Goal: Book appointment/travel/reservation

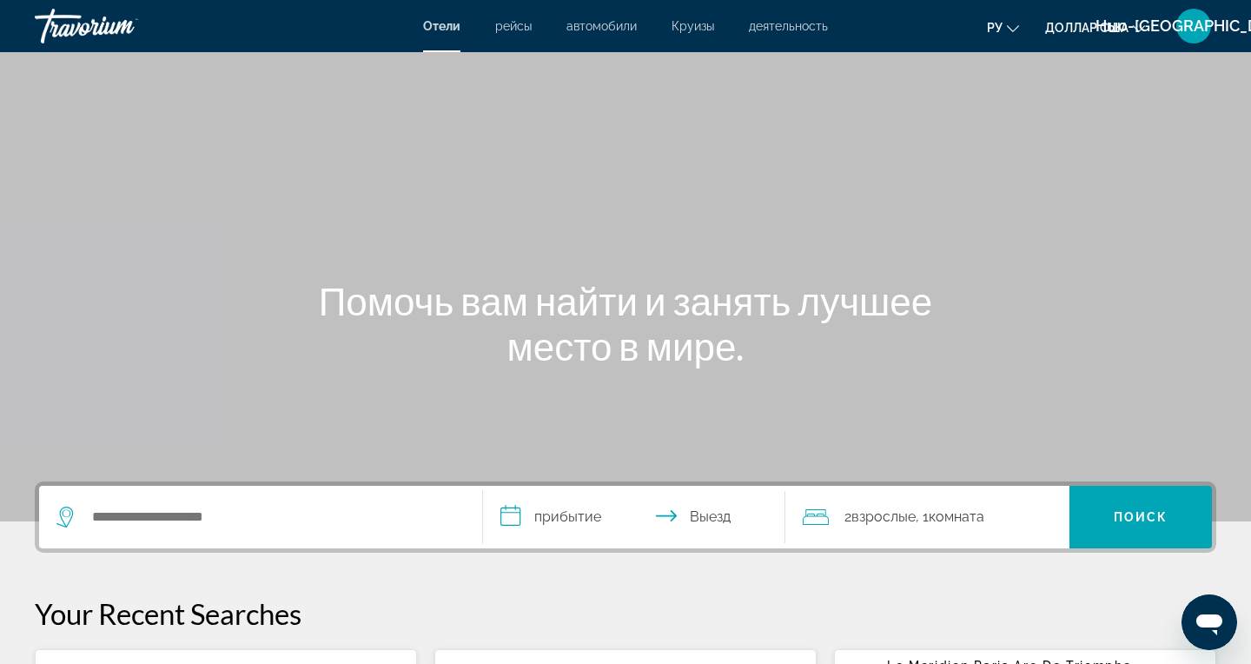
click at [518, 32] on font "рейсы" at bounding box center [513, 26] width 36 height 14
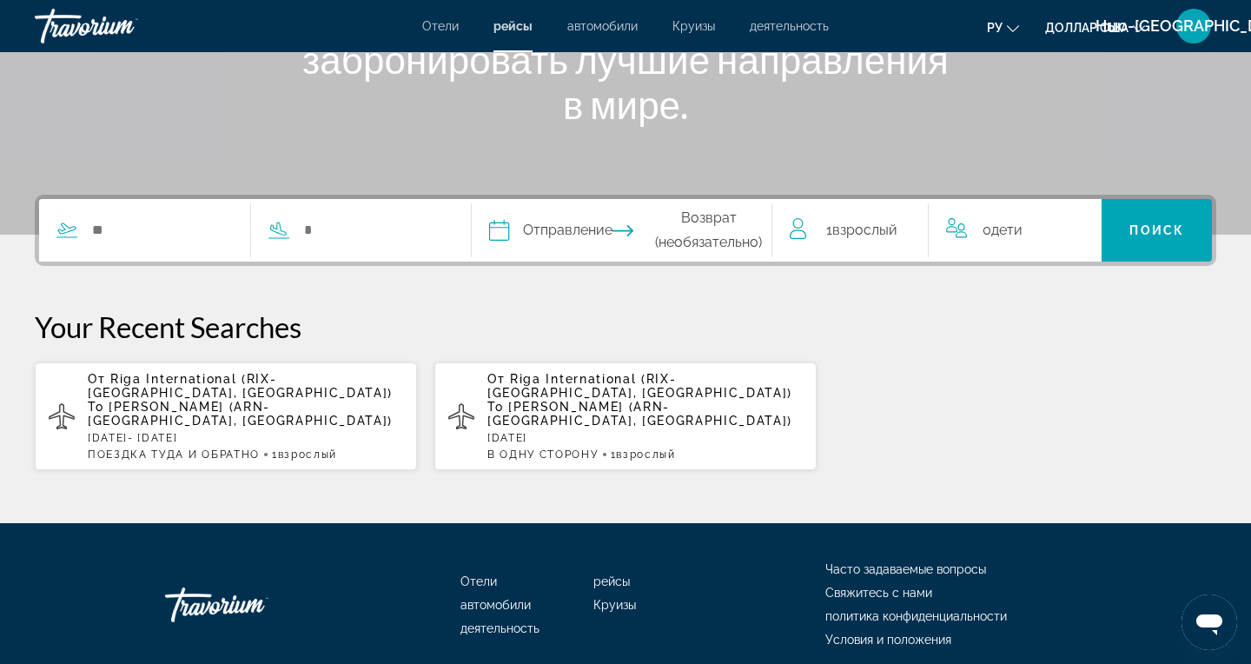
scroll to position [287, 0]
click at [550, 399] on span "Arlanda Intl (ARN-Stockholm, Sweden)" at bounding box center [639, 413] width 305 height 28
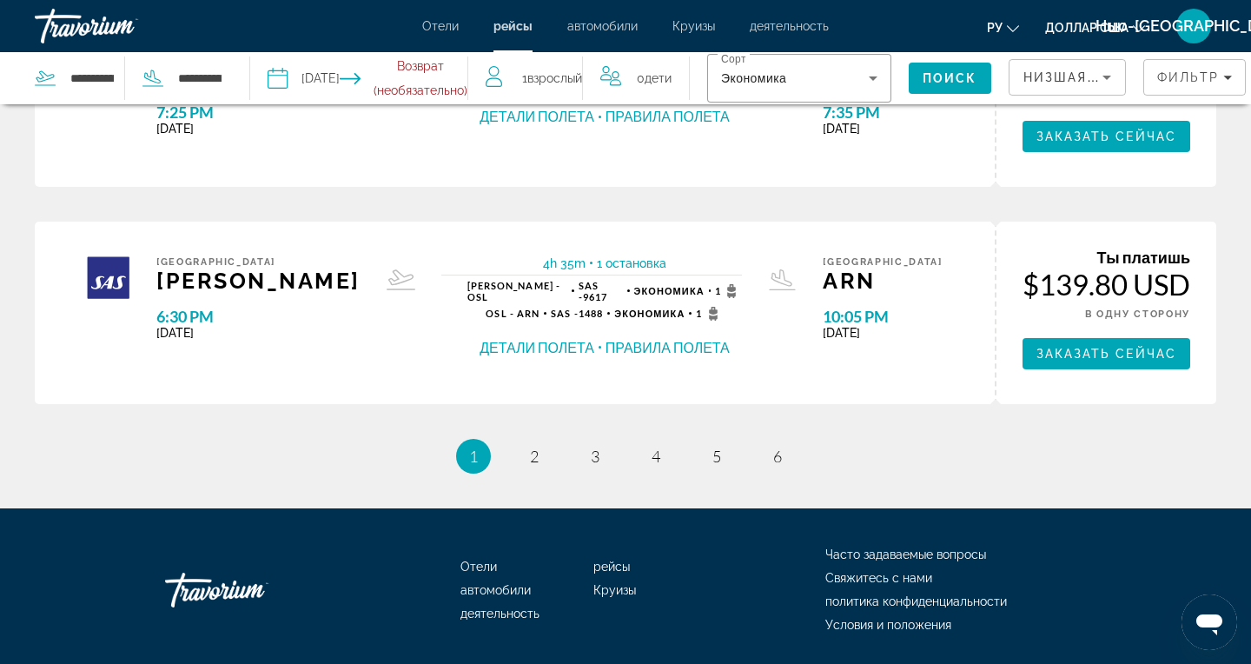
scroll to position [1031, 0]
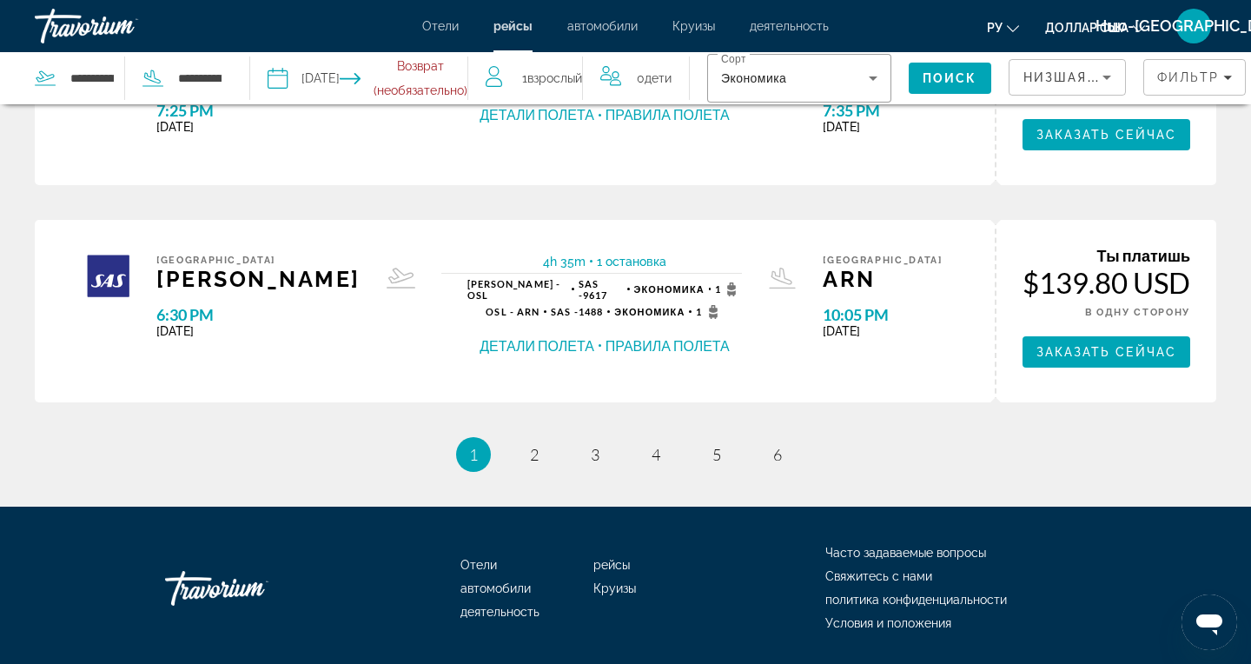
click at [606, 465] on li "page 3" at bounding box center [595, 454] width 35 height 35
click at [604, 465] on link "page 3" at bounding box center [595, 454] width 30 height 30
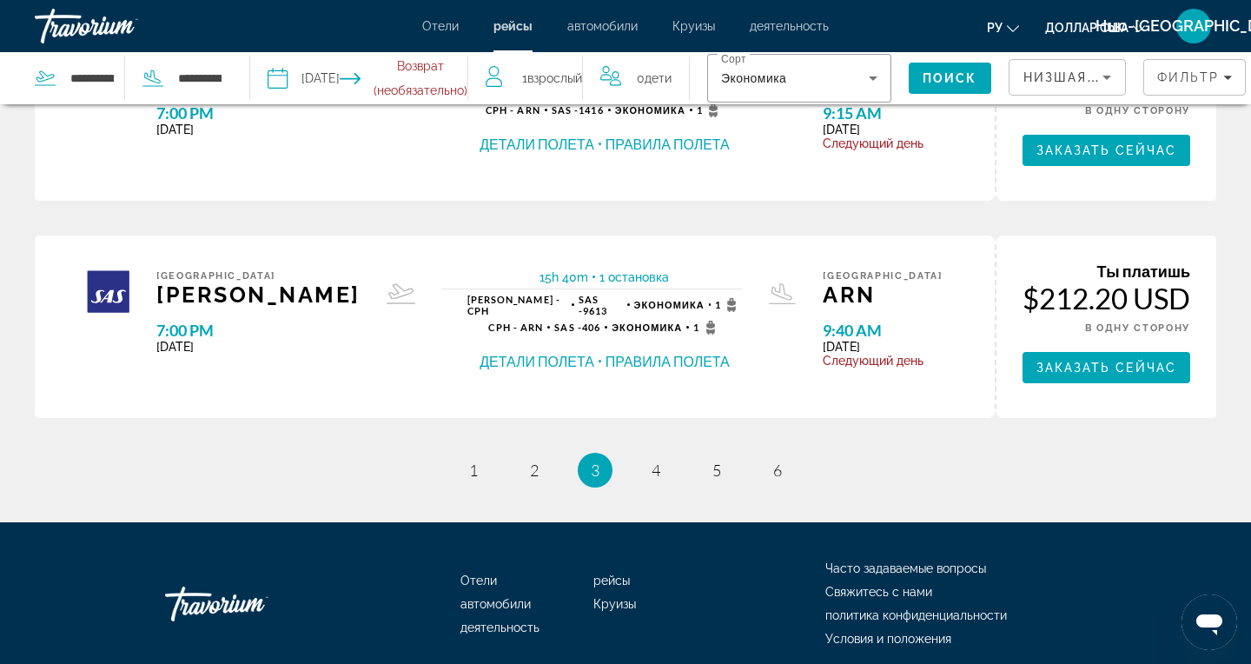
scroll to position [1031, 0]
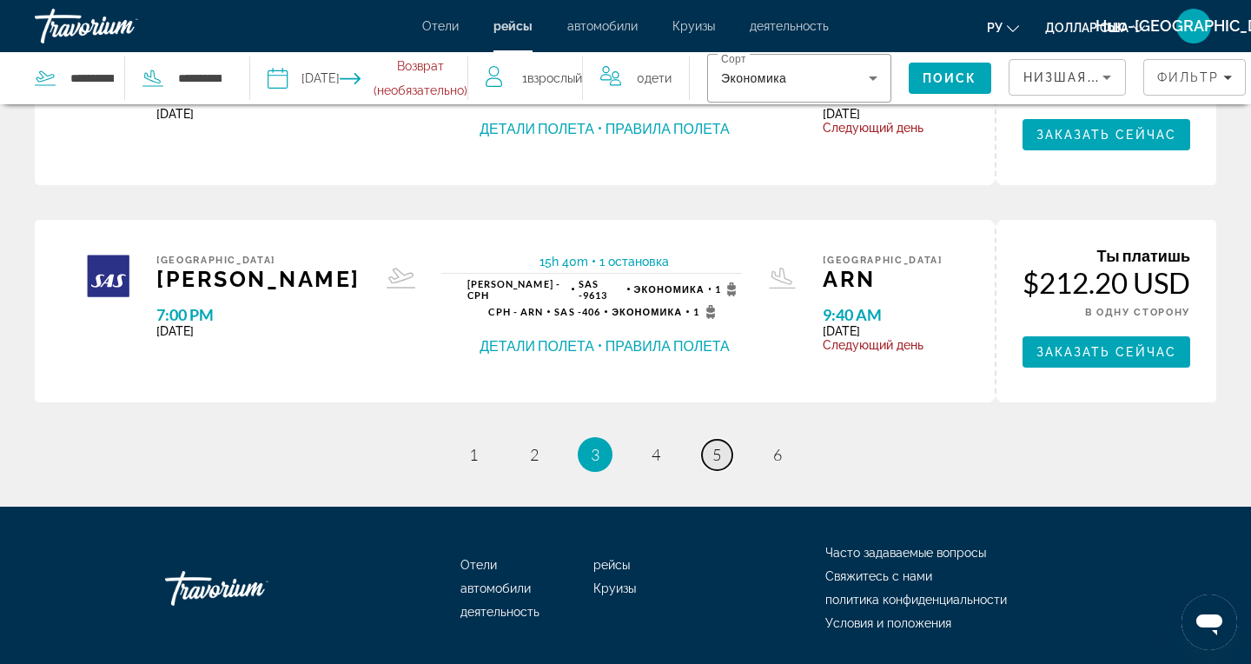
click at [722, 447] on link "page 5" at bounding box center [717, 454] width 30 height 30
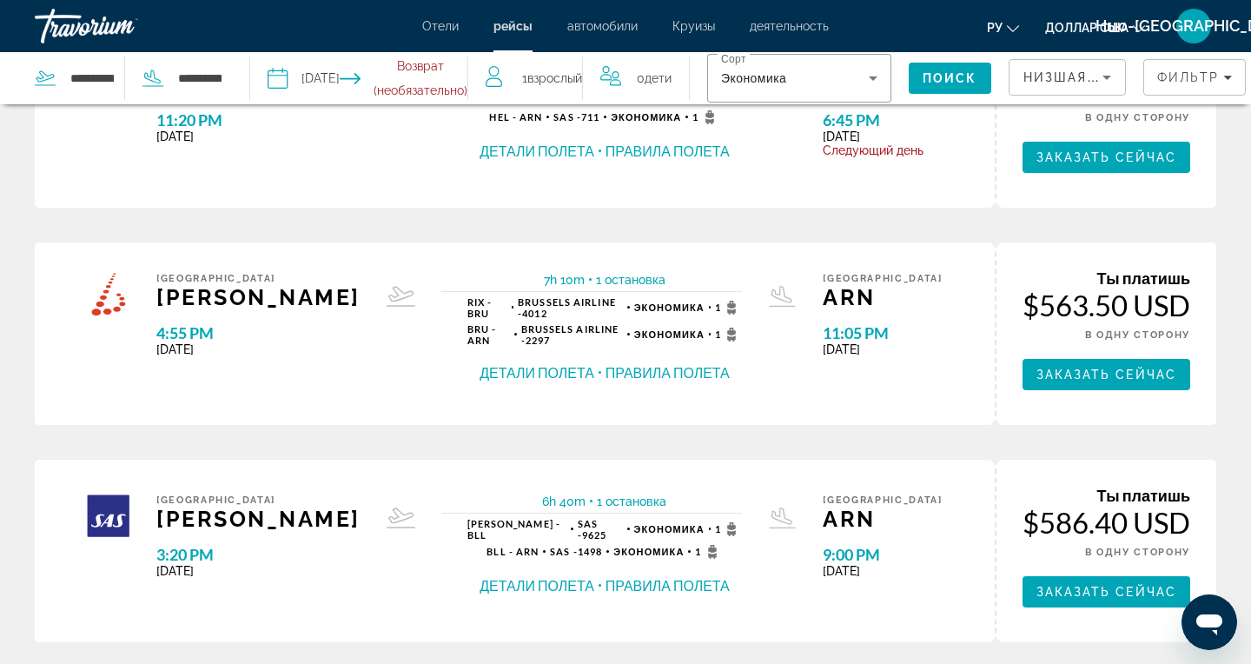
scroll to position [802, 0]
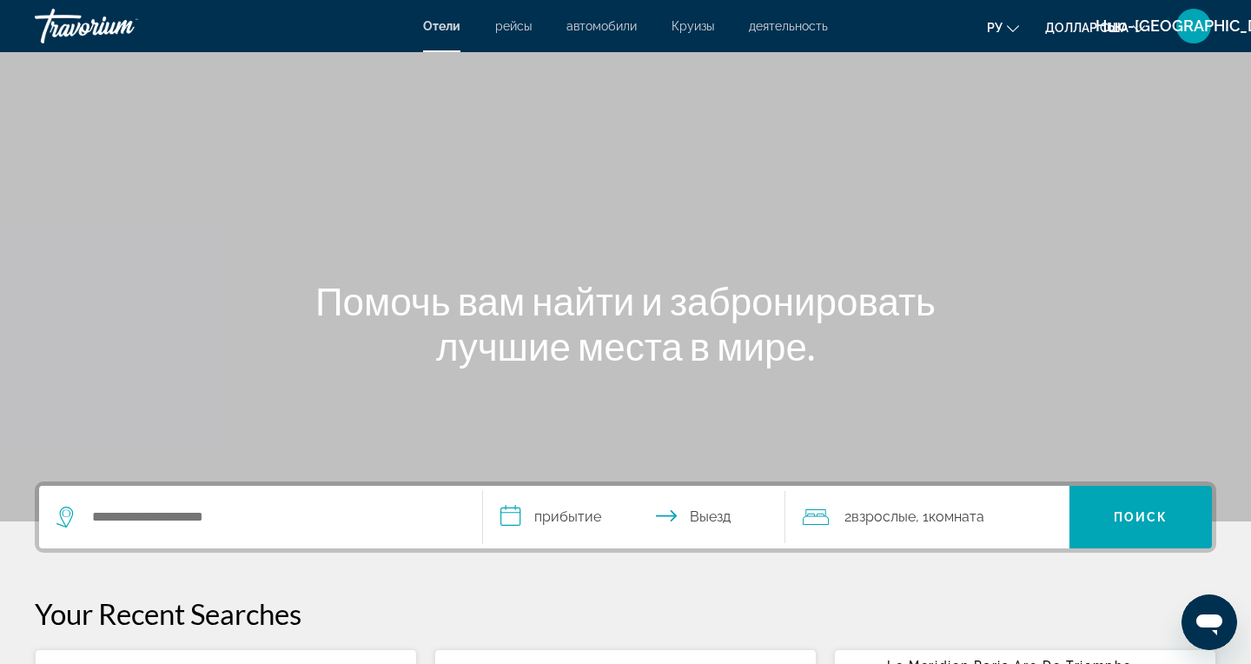
click at [683, 32] on font "Круизы" at bounding box center [692, 26] width 43 height 14
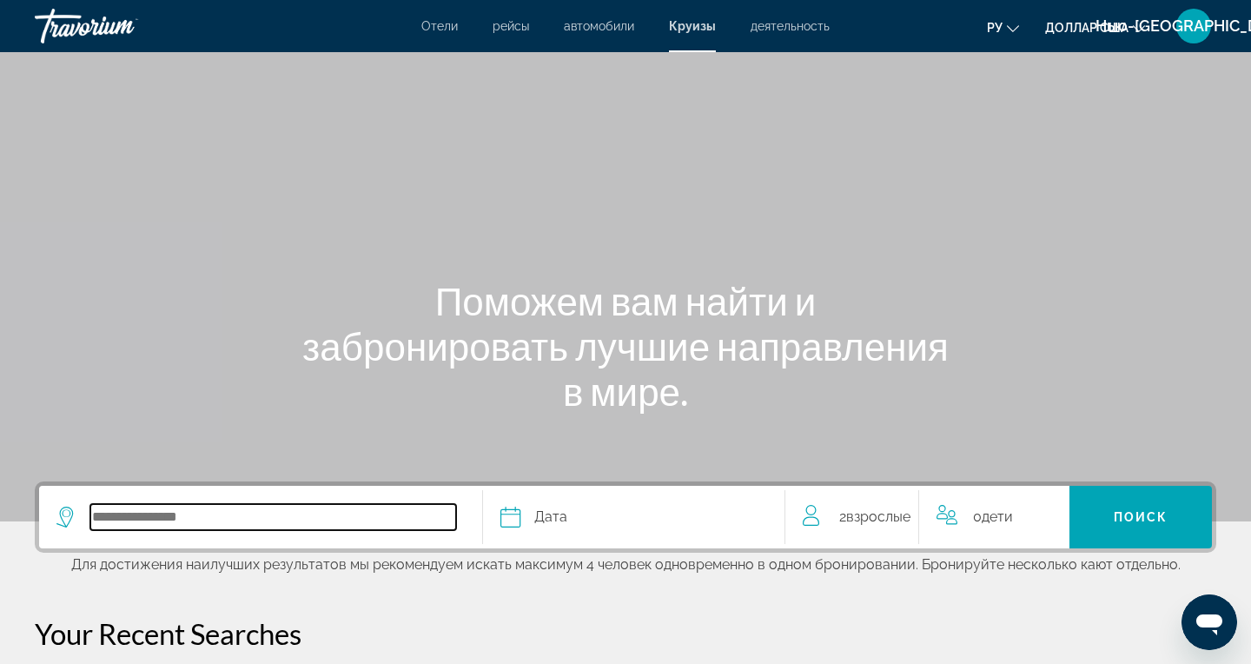
click at [168, 512] on input "Select cruise destination" at bounding box center [273, 517] width 366 height 26
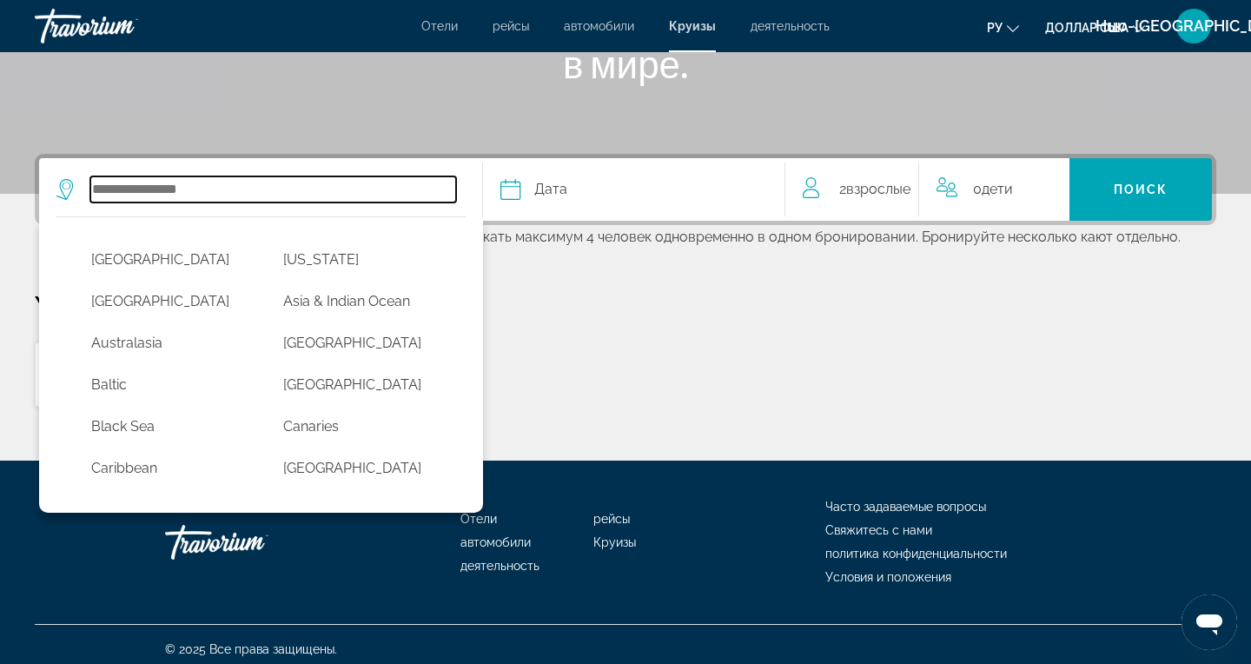
scroll to position [337, 0]
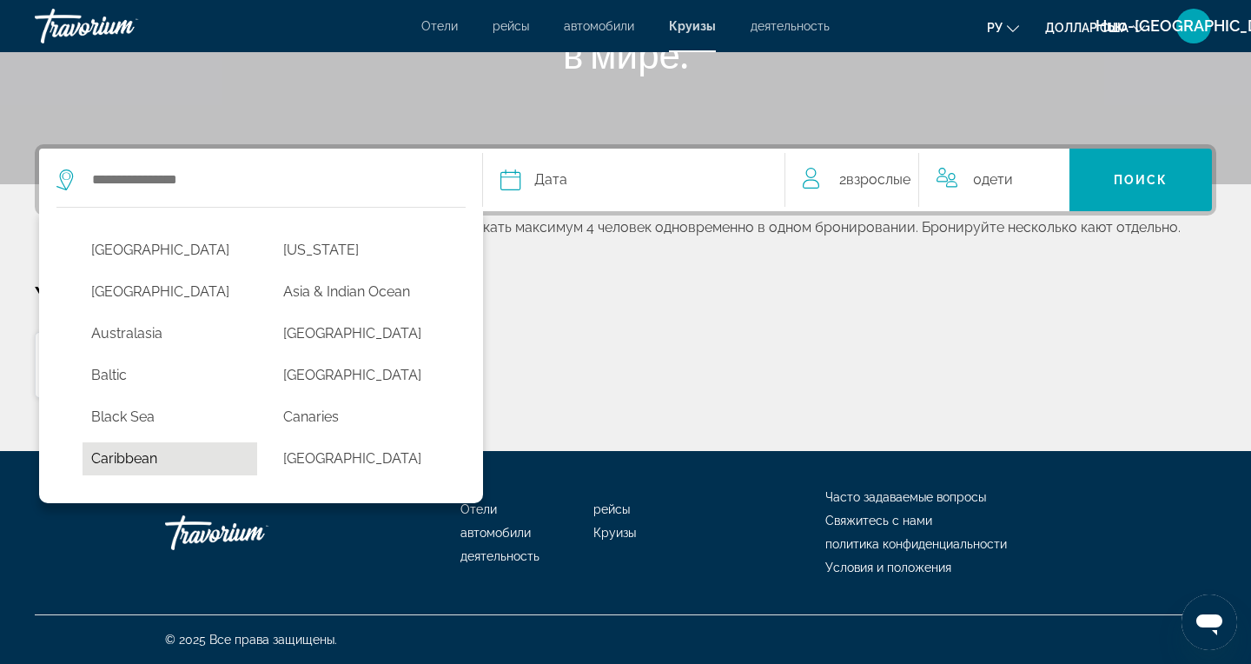
click at [110, 455] on button "Caribbean" at bounding box center [170, 458] width 175 height 33
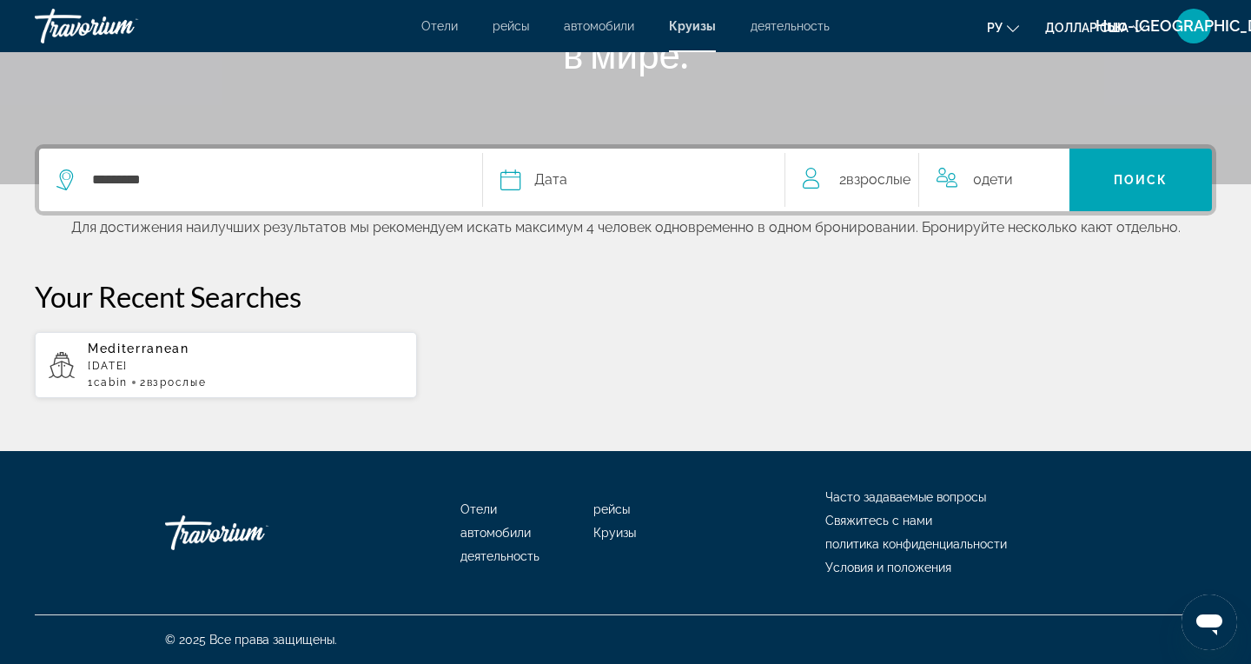
click at [127, 381] on span "cabin" at bounding box center [111, 382] width 34 height 12
type input "**********"
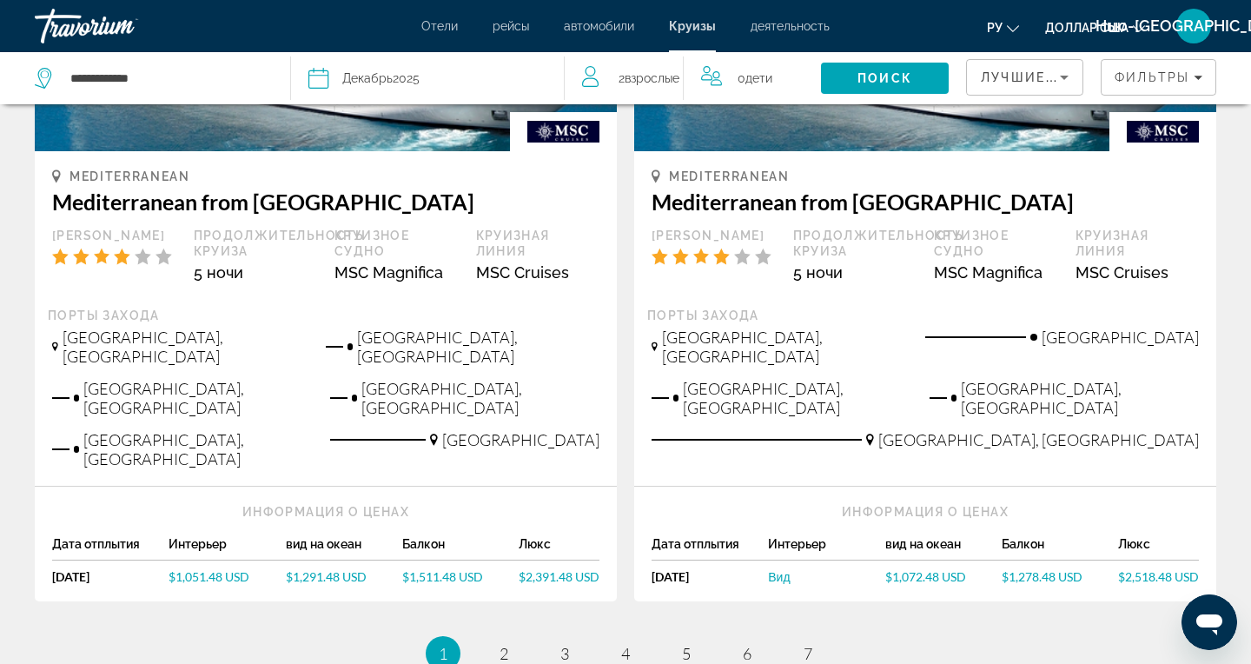
scroll to position [1756, 0]
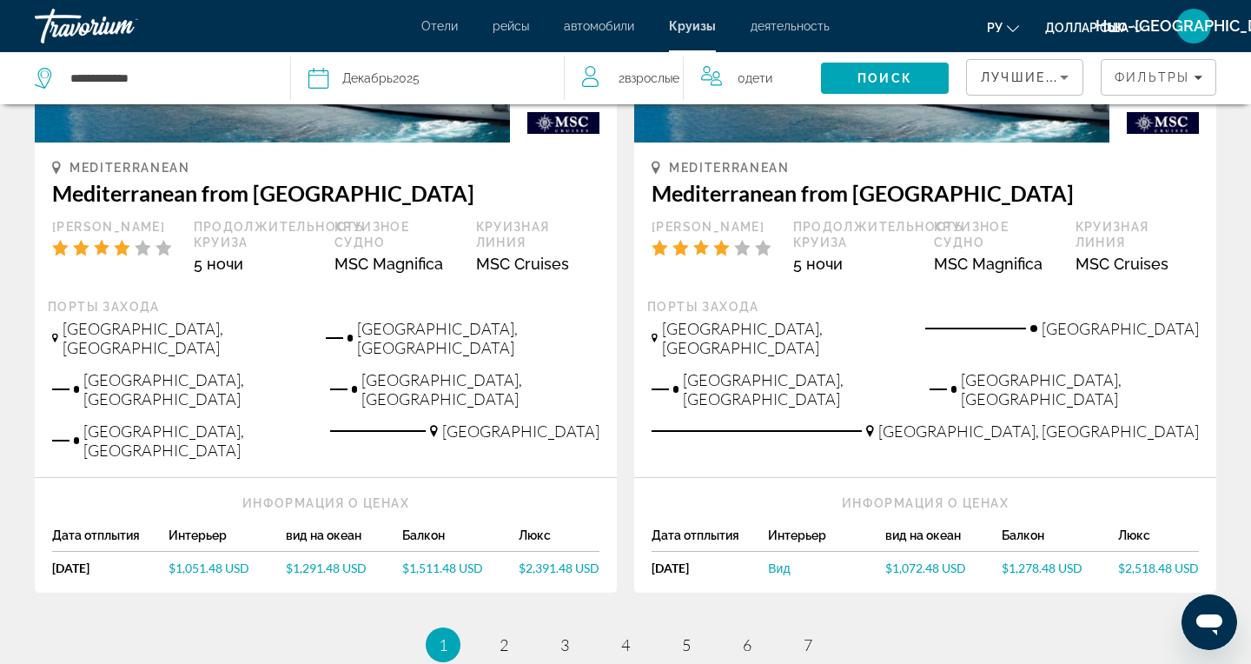
click at [577, 627] on li "page 3" at bounding box center [564, 644] width 35 height 35
click at [571, 630] on link "page 3" at bounding box center [565, 645] width 30 height 30
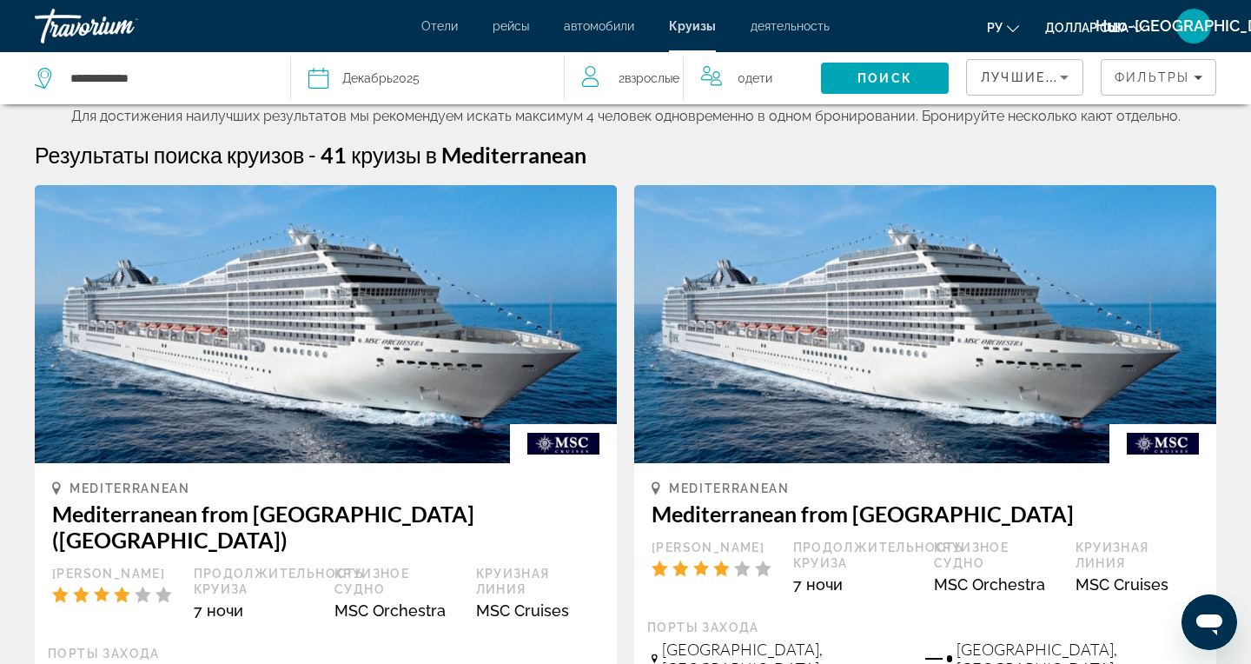
click at [785, 30] on font "деятельность" at bounding box center [789, 26] width 79 height 14
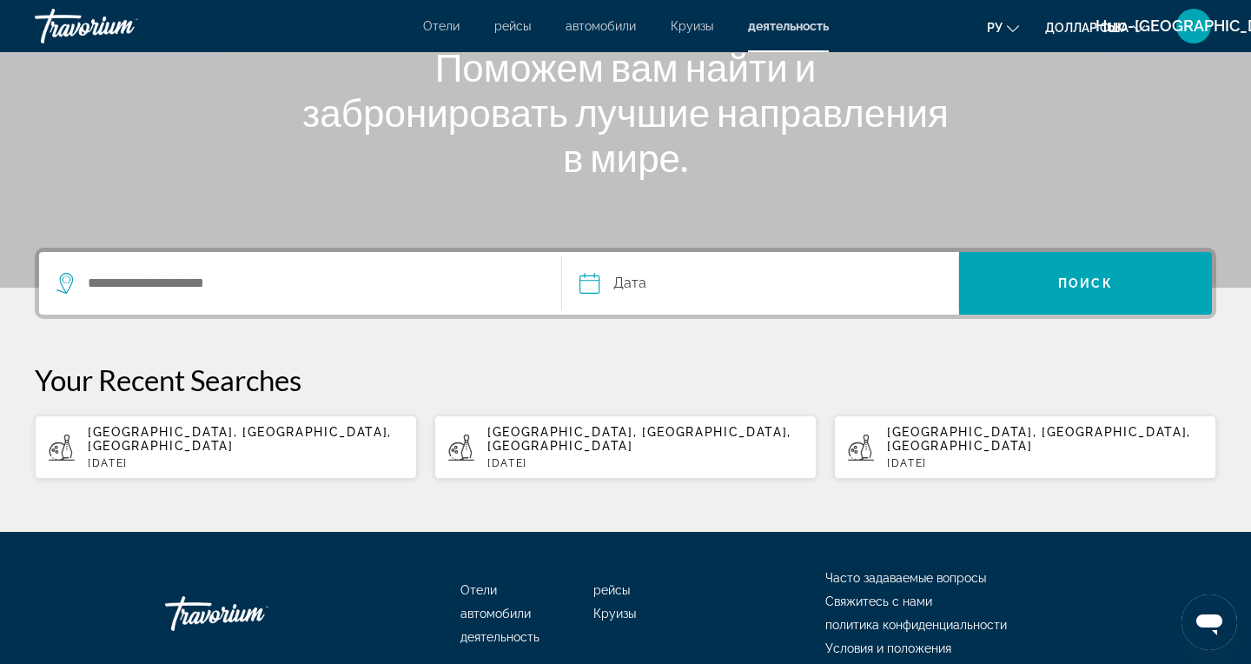
scroll to position [300, 0]
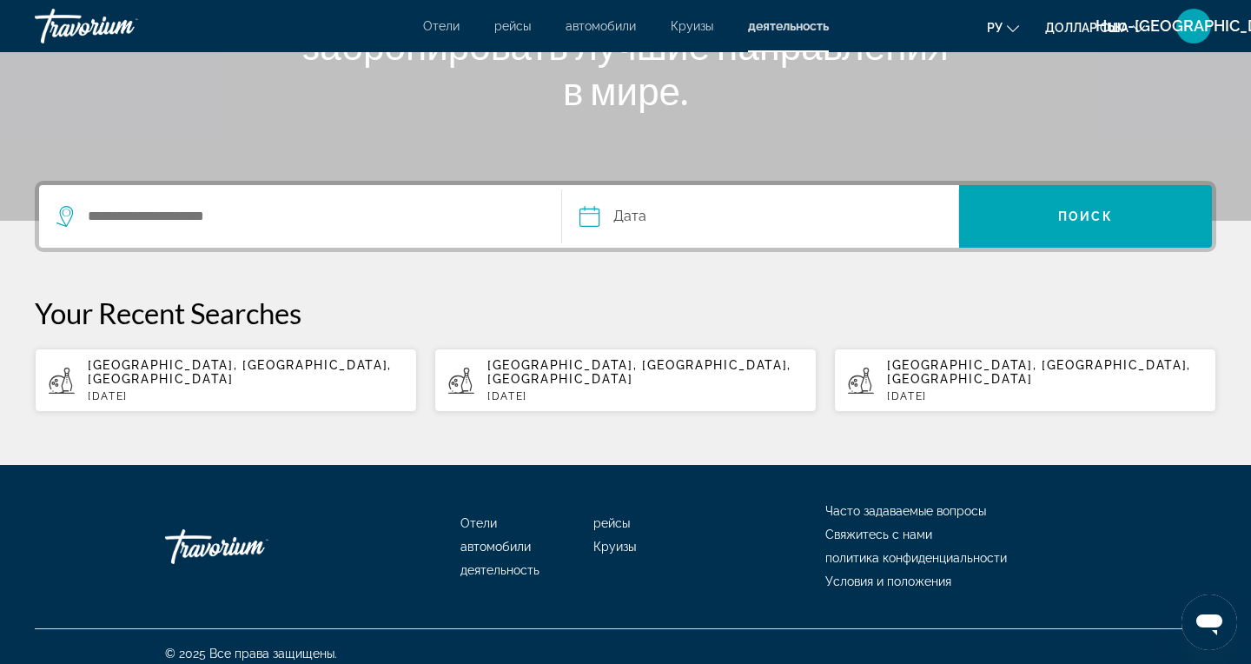
click at [565, 368] on span "Paris, Île-de-France, France" at bounding box center [639, 372] width 304 height 28
type input "**********"
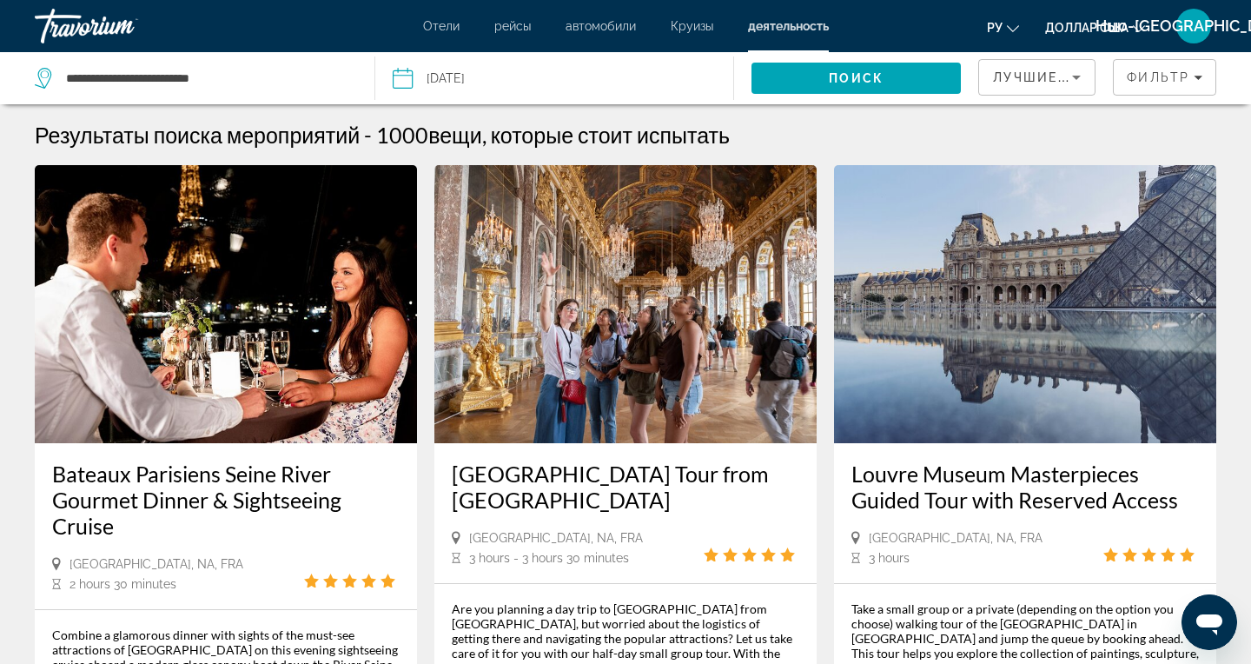
click at [433, 29] on font "Отели" at bounding box center [441, 26] width 36 height 14
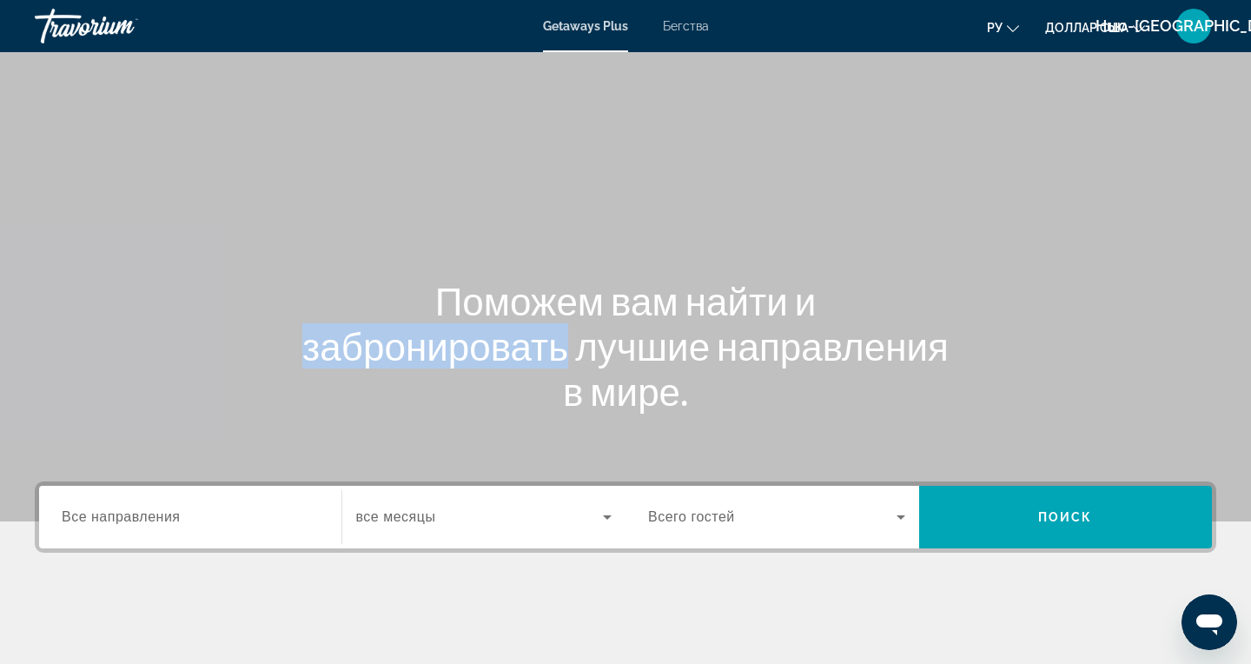
click at [221, 273] on div "Основное содержание" at bounding box center [625, 260] width 1251 height 521
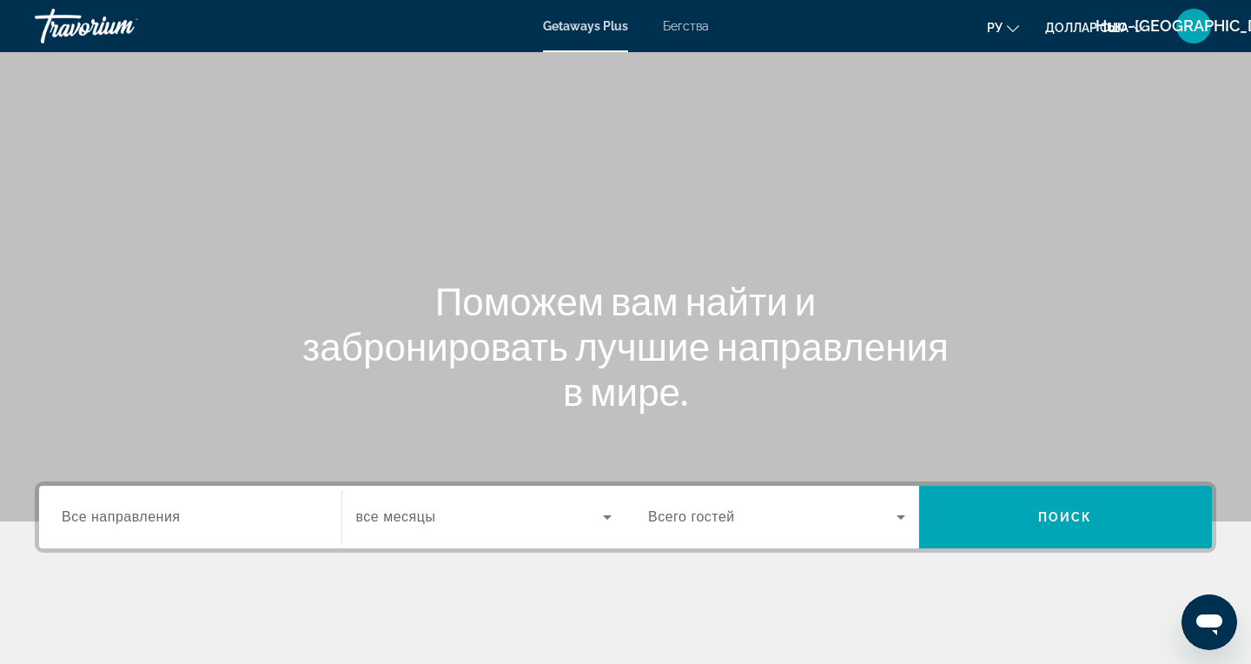
click at [216, 286] on div "Поможем вам найти и забронировать лучшие направления в мире." at bounding box center [625, 345] width 1251 height 135
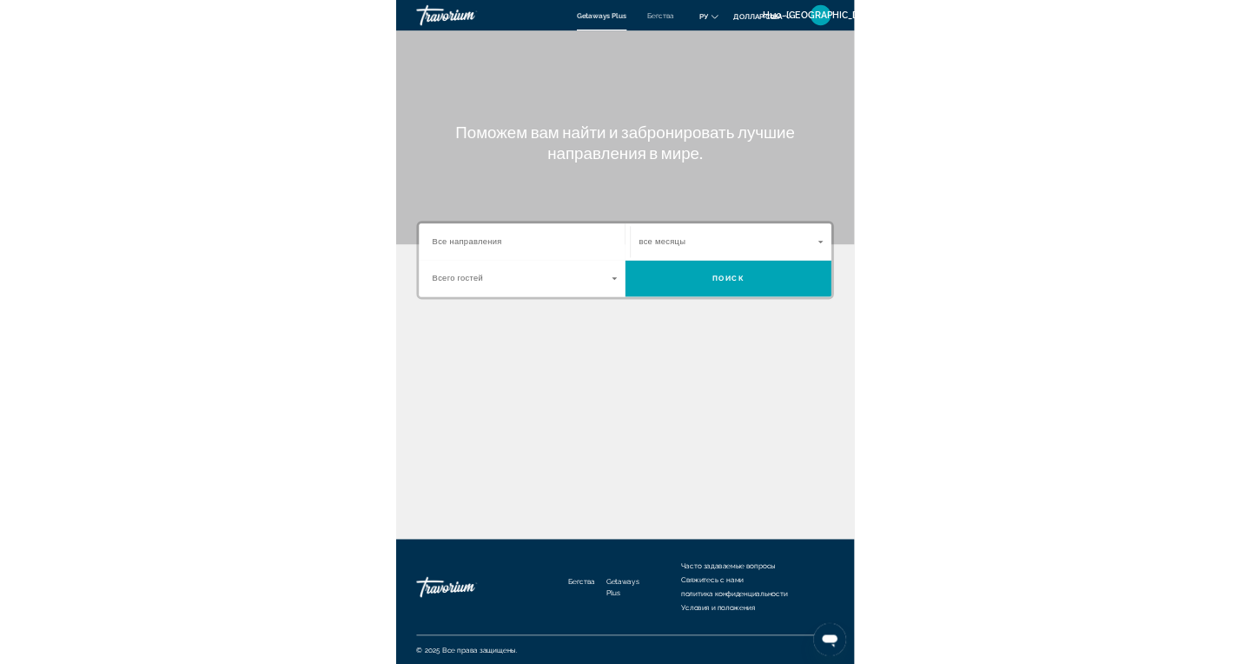
scroll to position [220, 0]
